Goal: Task Accomplishment & Management: Complete application form

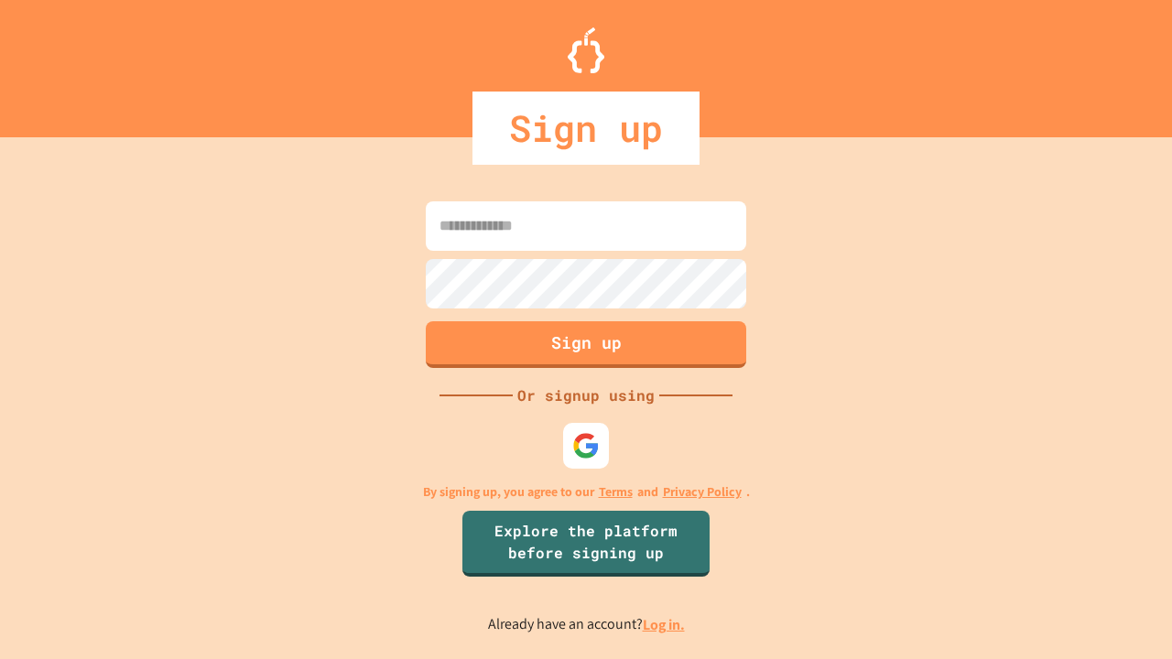
click at [665, 625] on link "Log in." at bounding box center [664, 624] width 42 height 19
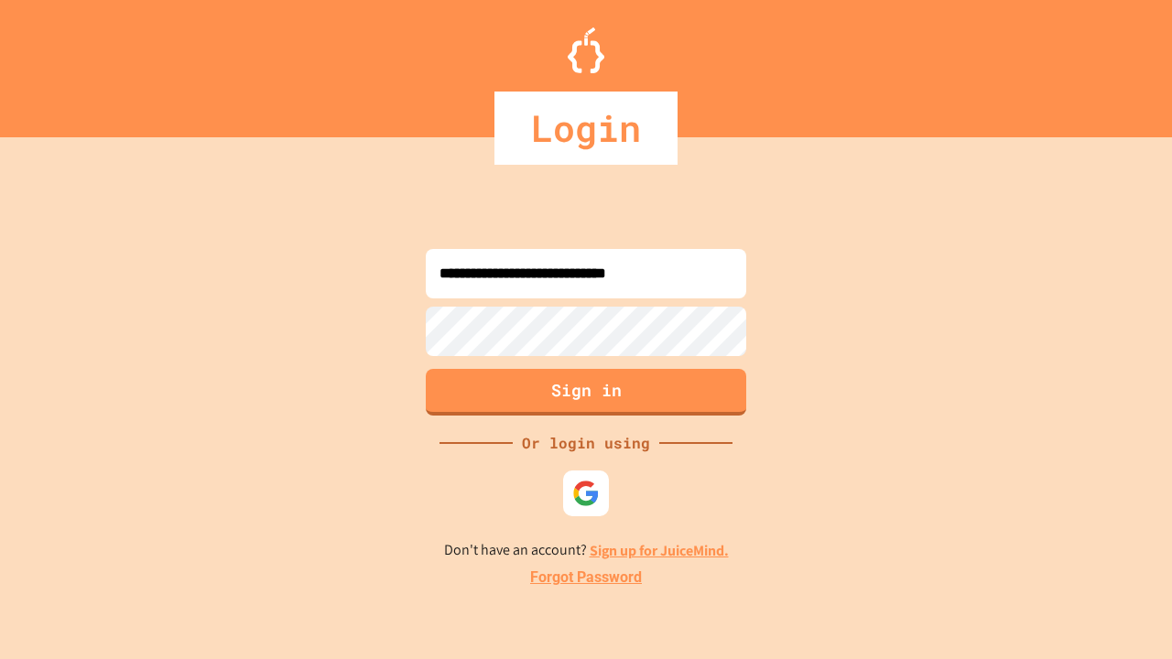
type input "**********"
